Goal: Obtain resource: Obtain resource

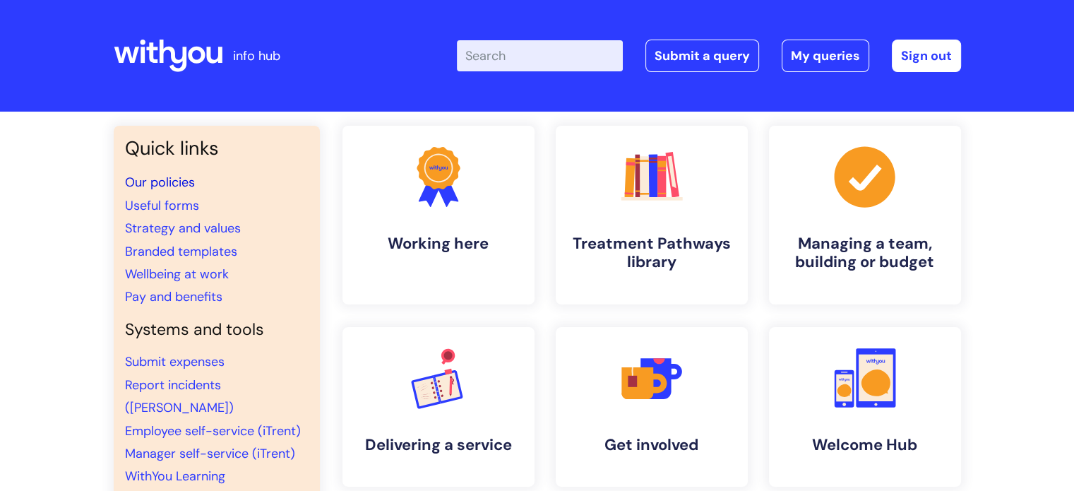
click at [164, 177] on link "Our policies" at bounding box center [160, 182] width 70 height 17
click at [156, 206] on link "Useful forms" at bounding box center [162, 205] width 74 height 17
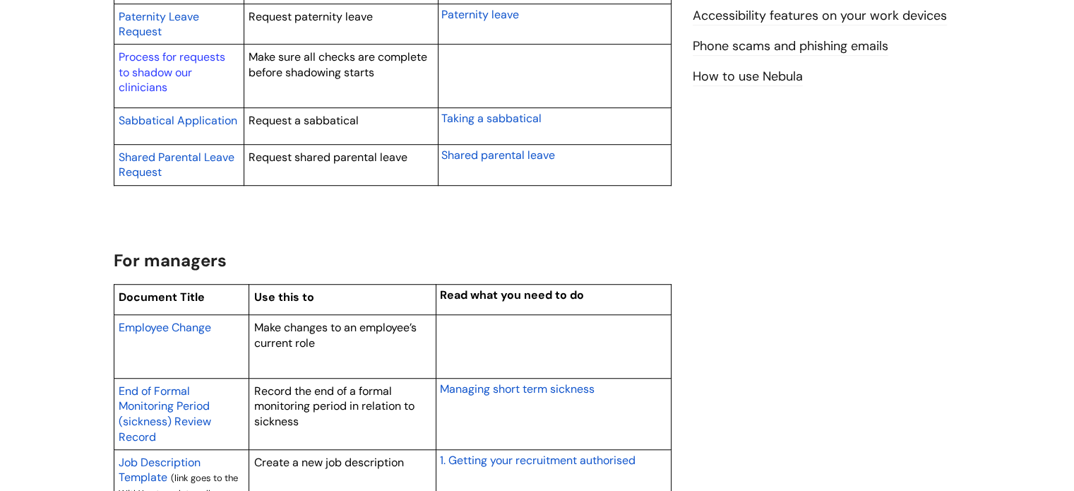
scroll to position [1201, 0]
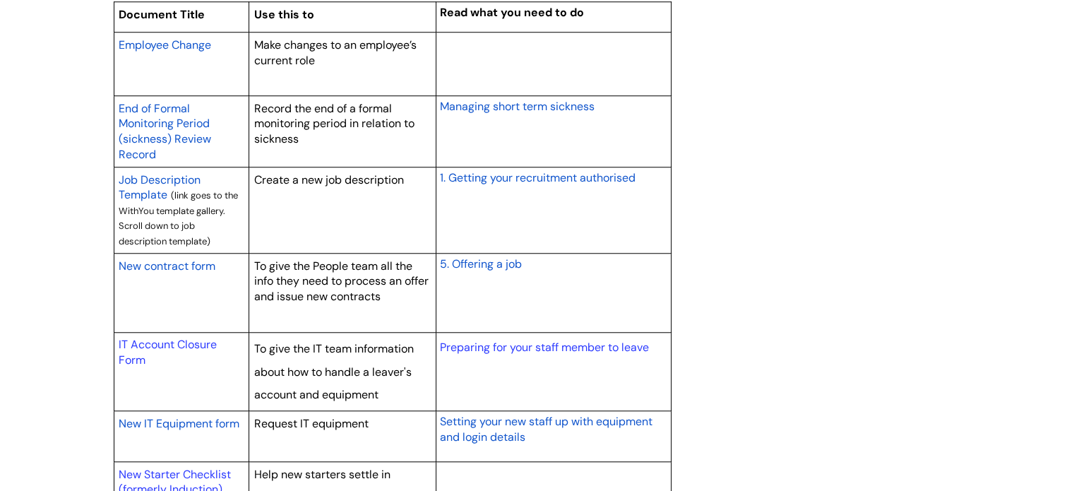
click at [161, 420] on span "New IT Equipment form" at bounding box center [179, 423] width 121 height 15
